Goal: Transaction & Acquisition: Subscribe to service/newsletter

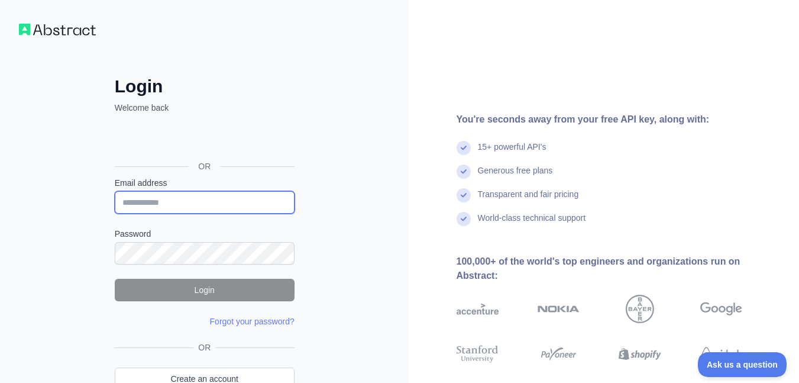
drag, startPoint x: 163, startPoint y: 207, endPoint x: 48, endPoint y: 206, distance: 114.1
click at [48, 206] on div "Login Welcome back OR Email address Password Login Forgot your password? Please…" at bounding box center [204, 226] width 409 height 452
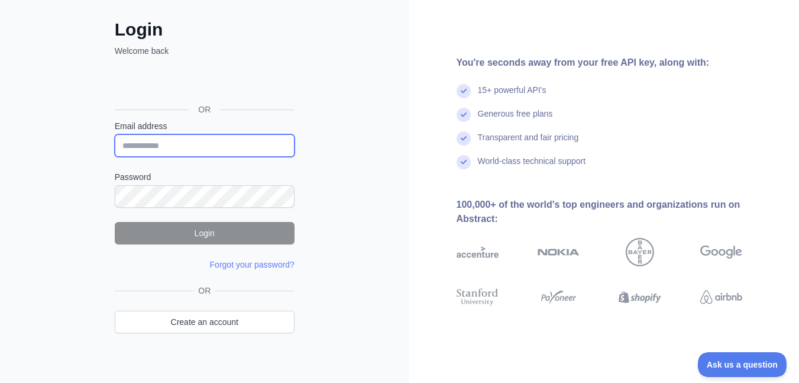
scroll to position [69, 0]
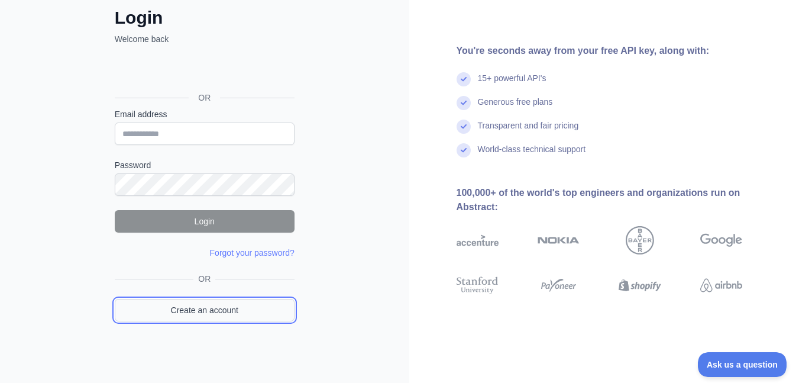
click at [202, 304] on link "Create an account" at bounding box center [205, 310] width 180 height 22
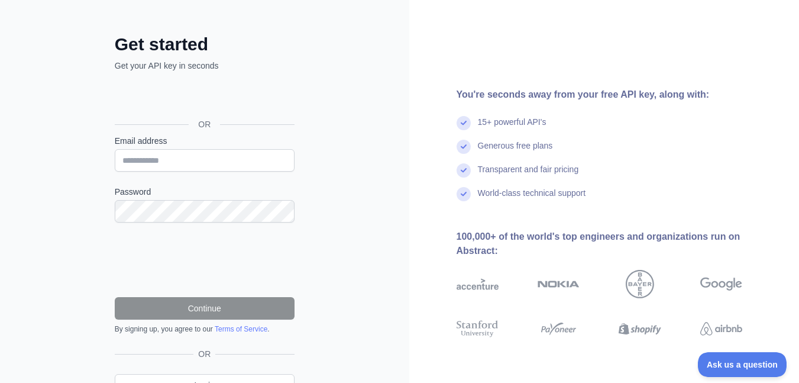
scroll to position [69, 0]
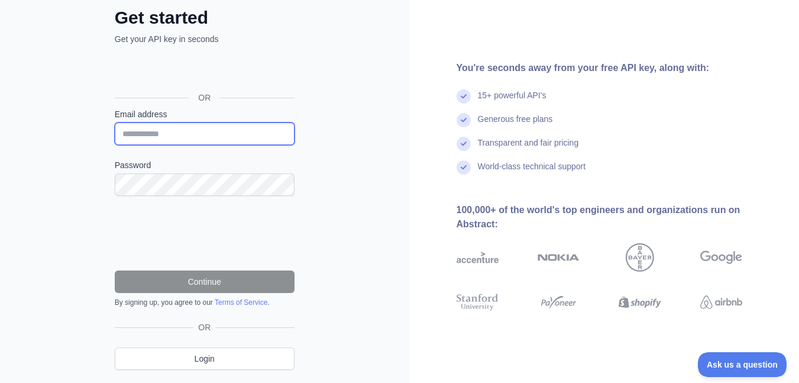
click at [189, 141] on input "Email address" at bounding box center [205, 133] width 180 height 22
paste input "**********"
type input "**********"
click at [217, 200] on form "**********" at bounding box center [205, 207] width 180 height 199
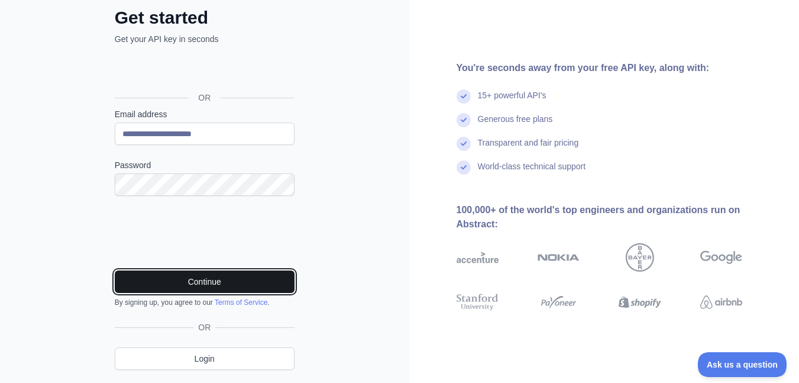
click at [277, 288] on button "Continue" at bounding box center [205, 281] width 180 height 22
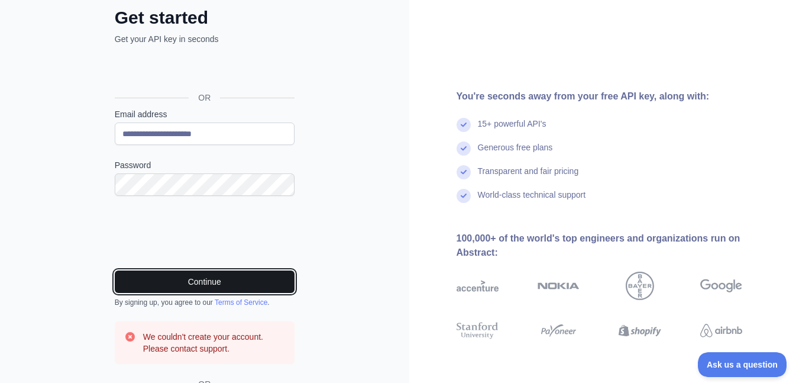
click at [251, 288] on button "Continue" at bounding box center [205, 281] width 180 height 22
click at [250, 288] on button "Continue" at bounding box center [205, 281] width 180 height 22
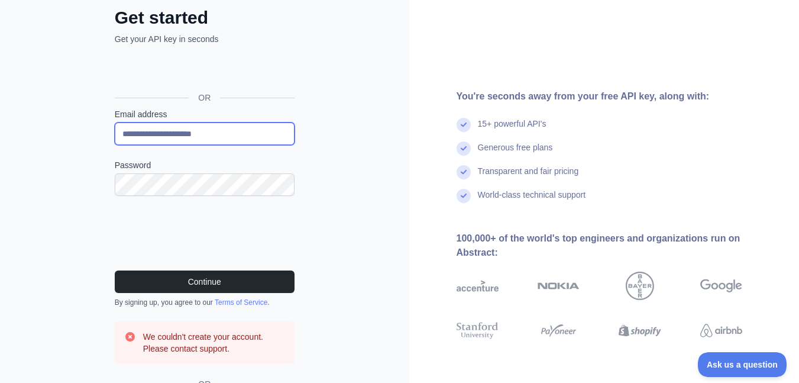
click at [121, 138] on input "**********" at bounding box center [205, 133] width 180 height 22
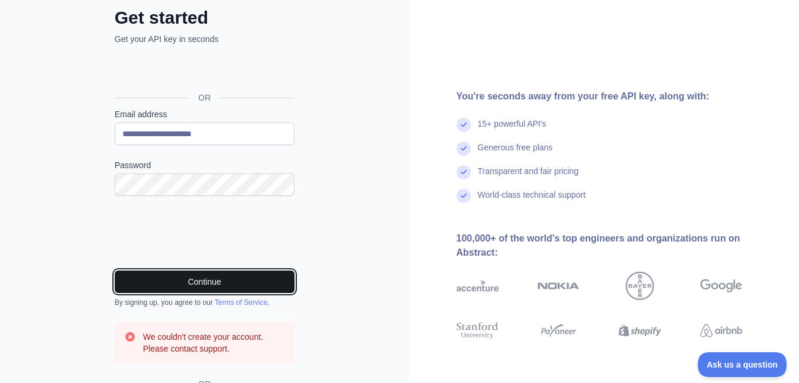
click at [203, 282] on button "Continue" at bounding box center [205, 281] width 180 height 22
click at [202, 281] on button "Continue" at bounding box center [205, 281] width 180 height 22
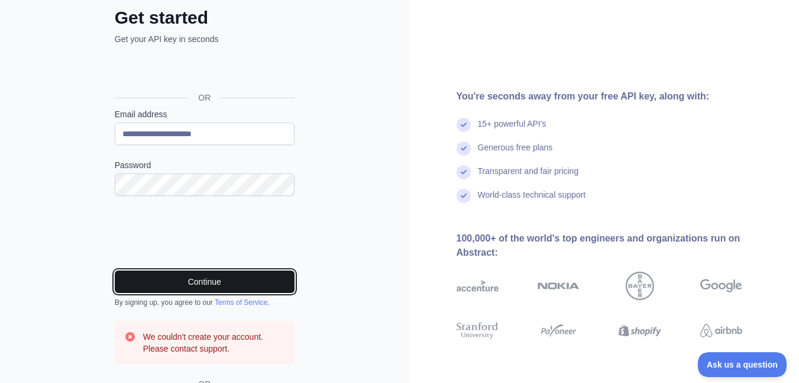
click at [202, 281] on button "Continue" at bounding box center [205, 281] width 180 height 22
drag, startPoint x: 202, startPoint y: 281, endPoint x: 192, endPoint y: 284, distance: 10.7
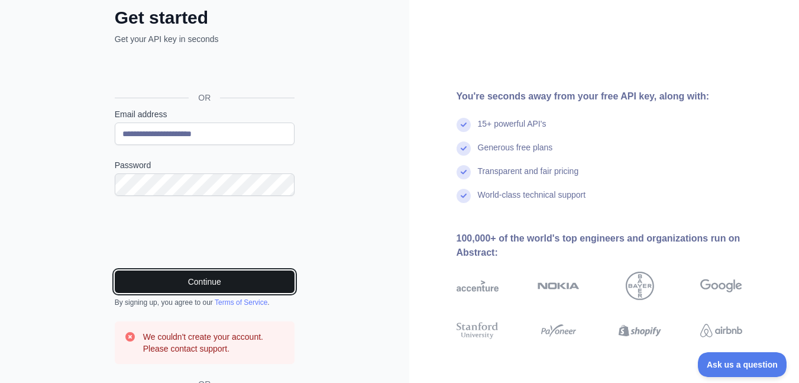
click at [192, 284] on button "Continue" at bounding box center [205, 281] width 180 height 22
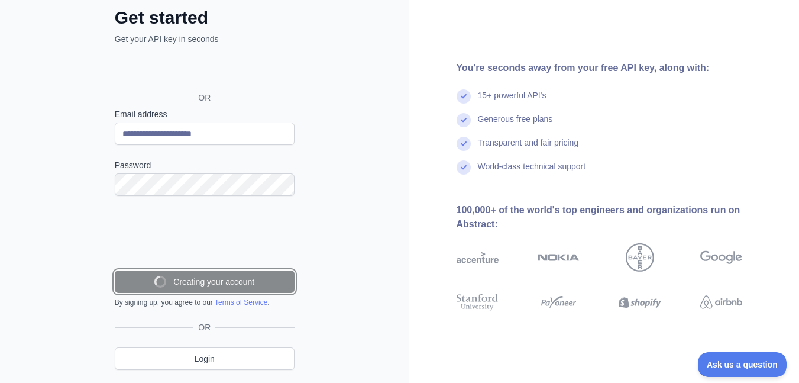
click at [192, 284] on button "Creating your account" at bounding box center [205, 281] width 180 height 22
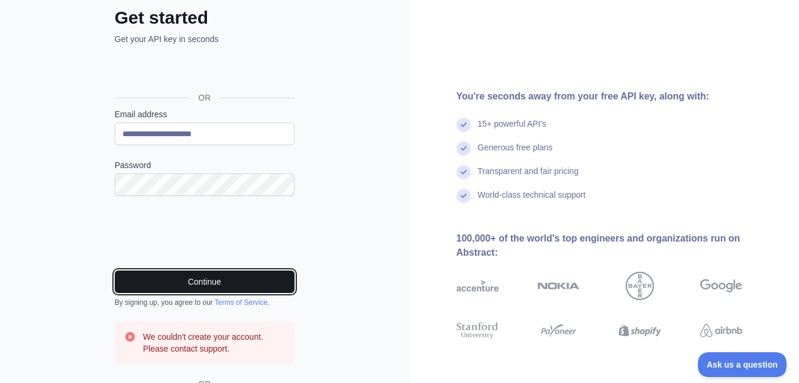
click at [192, 284] on button "Continue" at bounding box center [205, 281] width 180 height 22
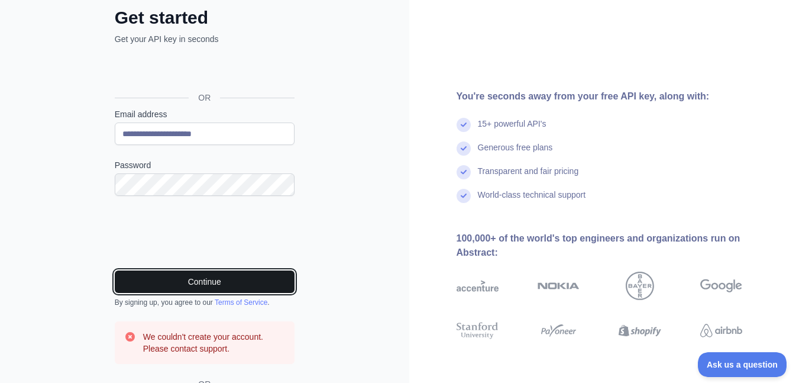
click at [192, 284] on button "Continue" at bounding box center [205, 281] width 180 height 22
click at [226, 282] on button "Continue" at bounding box center [205, 281] width 180 height 22
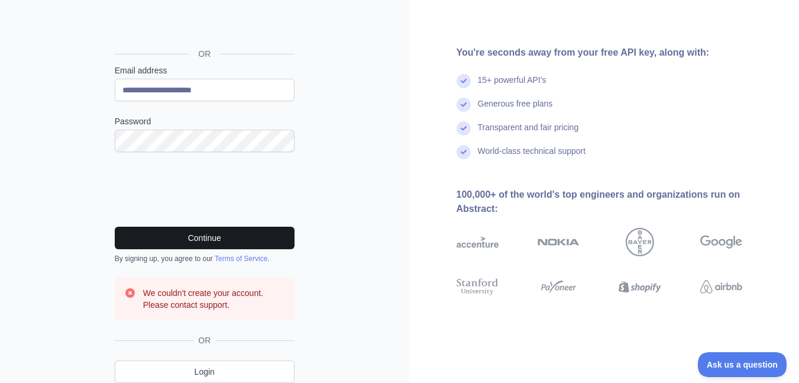
scroll to position [159, 0]
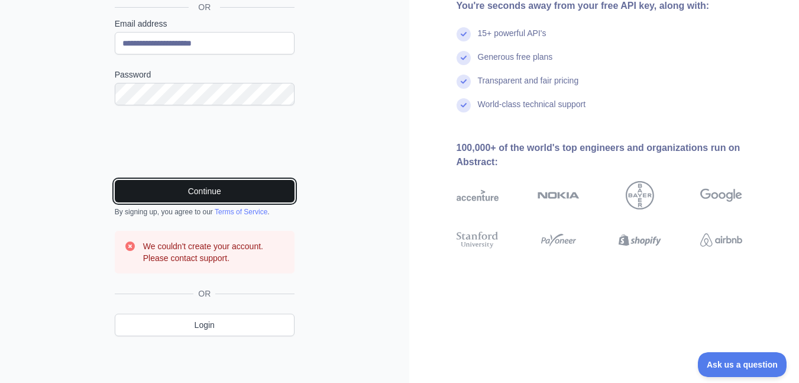
click at [280, 190] on button "Continue" at bounding box center [205, 191] width 180 height 22
click at [247, 186] on button "Continue" at bounding box center [205, 191] width 180 height 22
click at [245, 199] on button "Continue" at bounding box center [205, 191] width 180 height 22
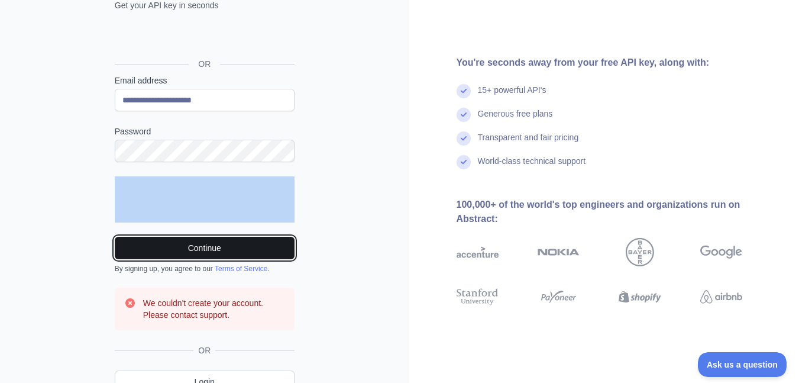
click at [244, 256] on button "Continue" at bounding box center [205, 248] width 180 height 22
click at [244, 255] on button "Continue" at bounding box center [205, 248] width 180 height 22
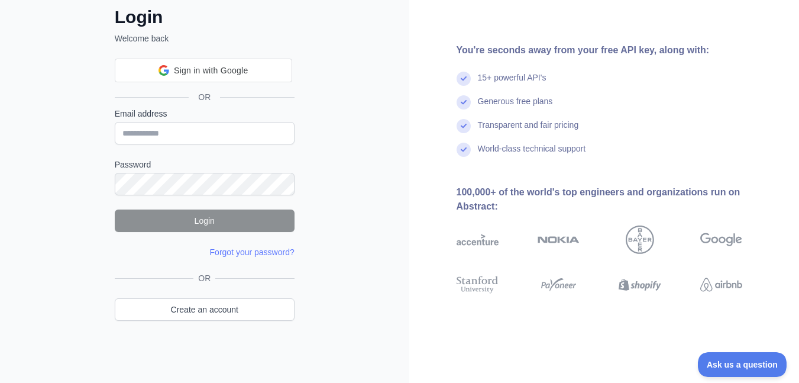
scroll to position [69, 0]
click at [633, 171] on div "You're seconds away from your free API key, along with: 15+ powerful API's Gene…" at bounding box center [604, 157] width 390 height 227
